Goal: Find specific page/section

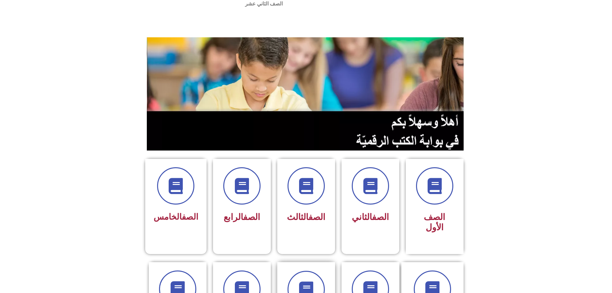
scroll to position [64, 0]
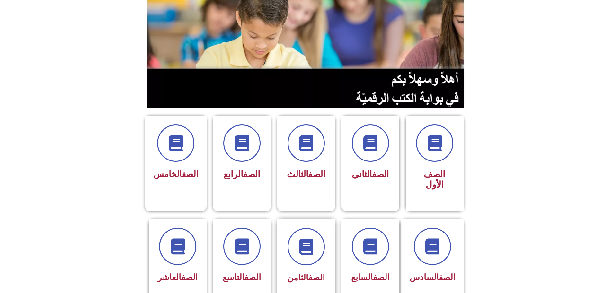
click at [286, 228] on div at bounding box center [306, 246] width 40 height 37
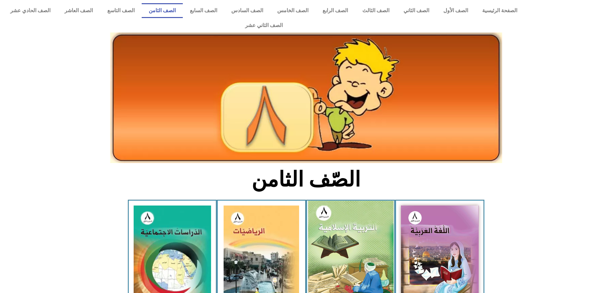
click at [335, 228] on img at bounding box center [350, 252] width 85 height 105
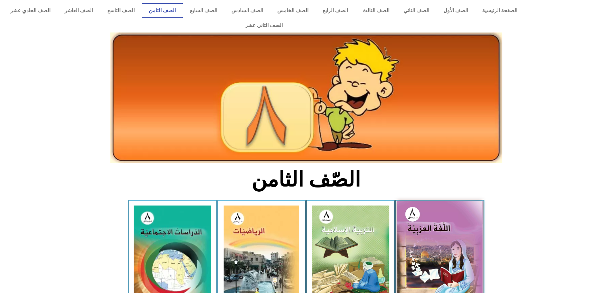
click at [461, 210] on img at bounding box center [439, 252] width 85 height 105
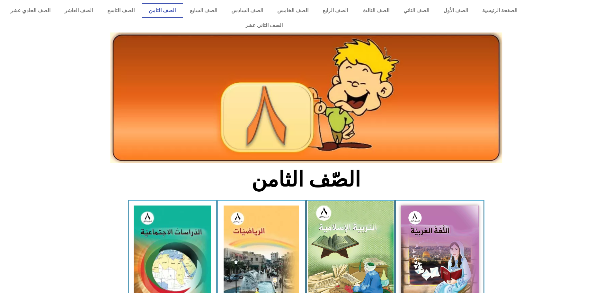
click at [344, 226] on img at bounding box center [350, 252] width 85 height 105
click at [340, 237] on img at bounding box center [350, 252] width 85 height 105
drag, startPoint x: 340, startPoint y: 237, endPoint x: 341, endPoint y: 232, distance: 5.5
click at [341, 232] on img at bounding box center [350, 252] width 85 height 105
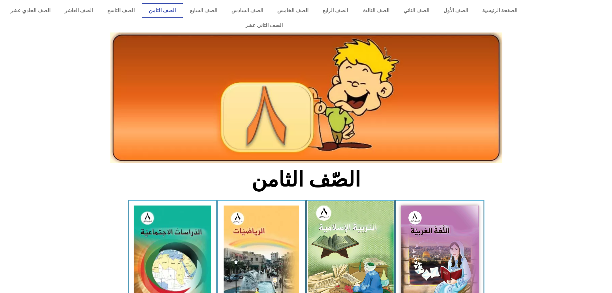
click at [341, 232] on img at bounding box center [350, 252] width 85 height 105
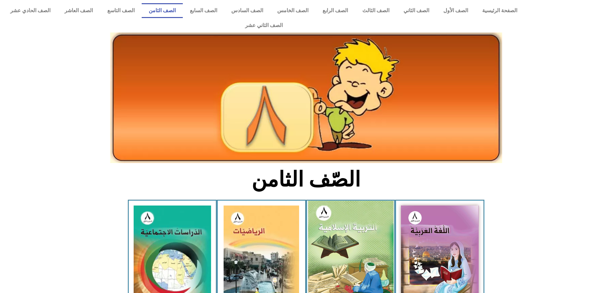
click at [341, 232] on img at bounding box center [350, 252] width 85 height 105
